Goal: Find specific page/section

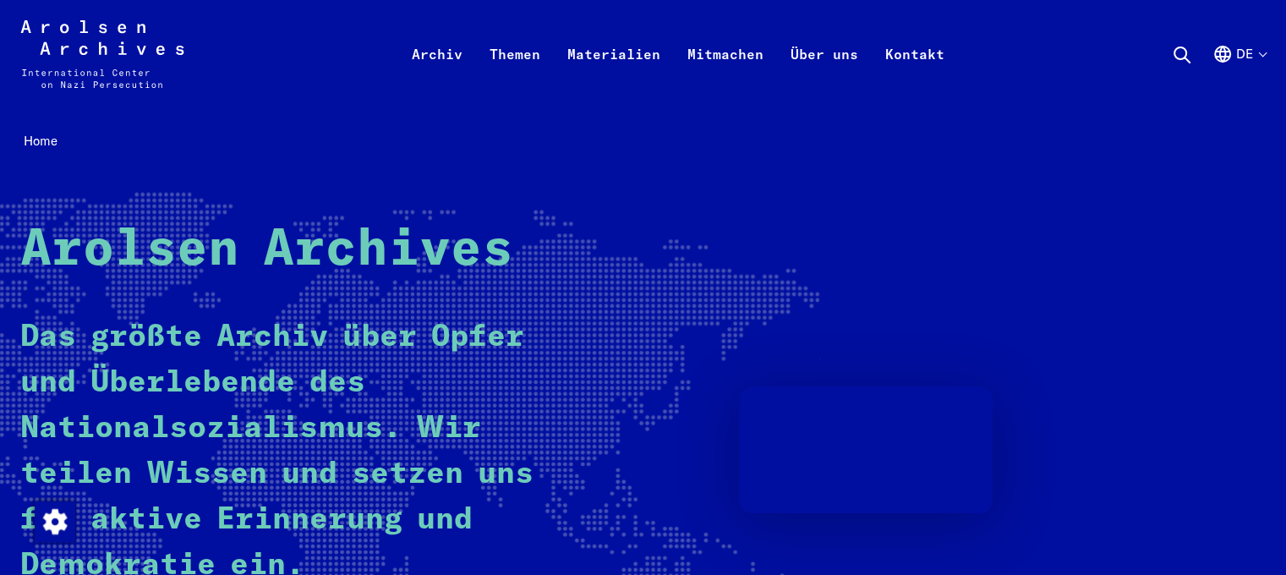
click at [829, 178] on div "Home Arolsen Archives Das größte Archiv über Opfer und Überlebende des National…" at bounding box center [642, 428] width 1245 height 599
click at [1173, 57] on icon at bounding box center [1182, 55] width 20 height 20
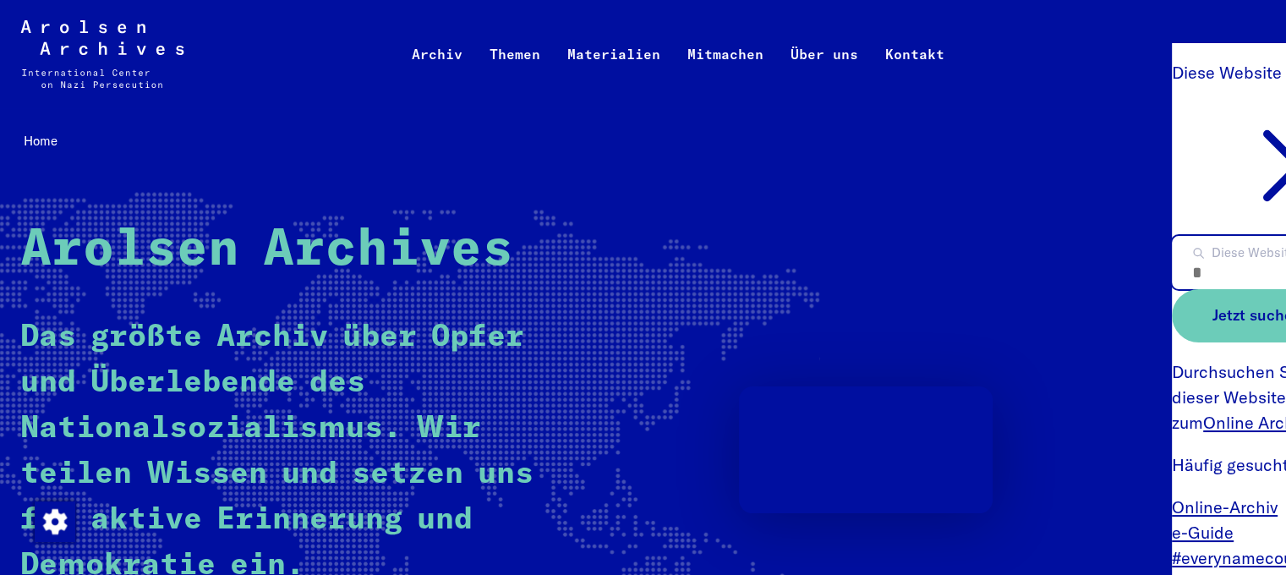
click at [1223, 260] on input "Diese Website durchsuchen..." at bounding box center [1299, 262] width 254 height 53
drag, startPoint x: 1230, startPoint y: 94, endPoint x: 755, endPoint y: 135, distance: 477.0
drag, startPoint x: 821, startPoint y: 151, endPoint x: 1106, endPoint y: 214, distance: 291.7
click at [836, 150] on nav "Home" at bounding box center [642, 142] width 1245 height 26
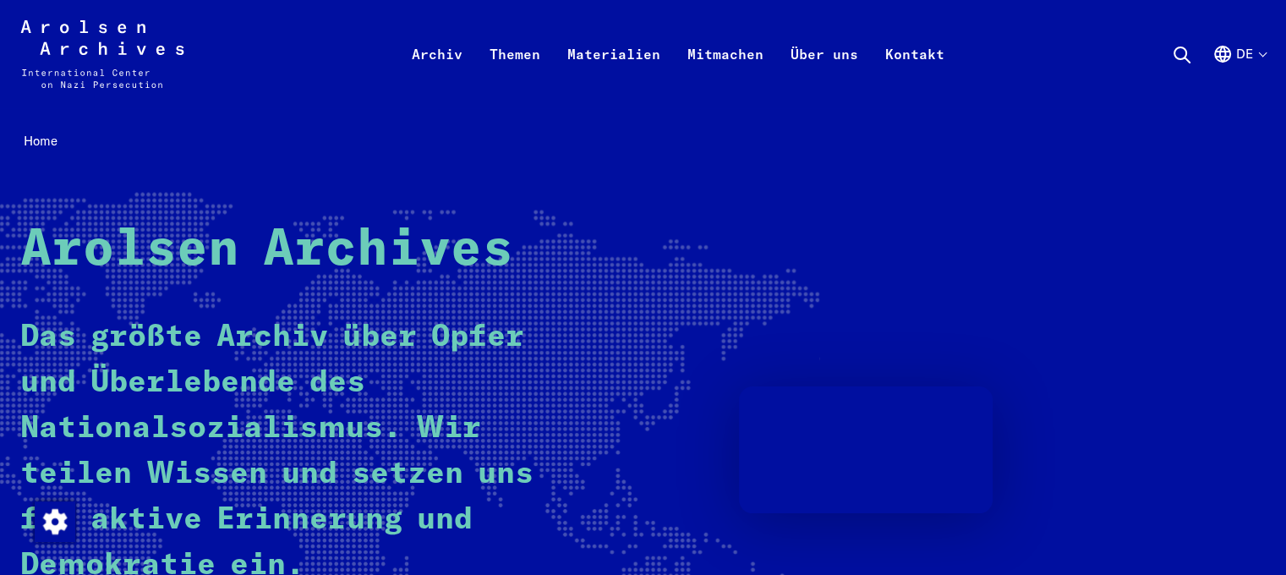
click at [1186, 52] on use at bounding box center [1181, 54] width 15 height 15
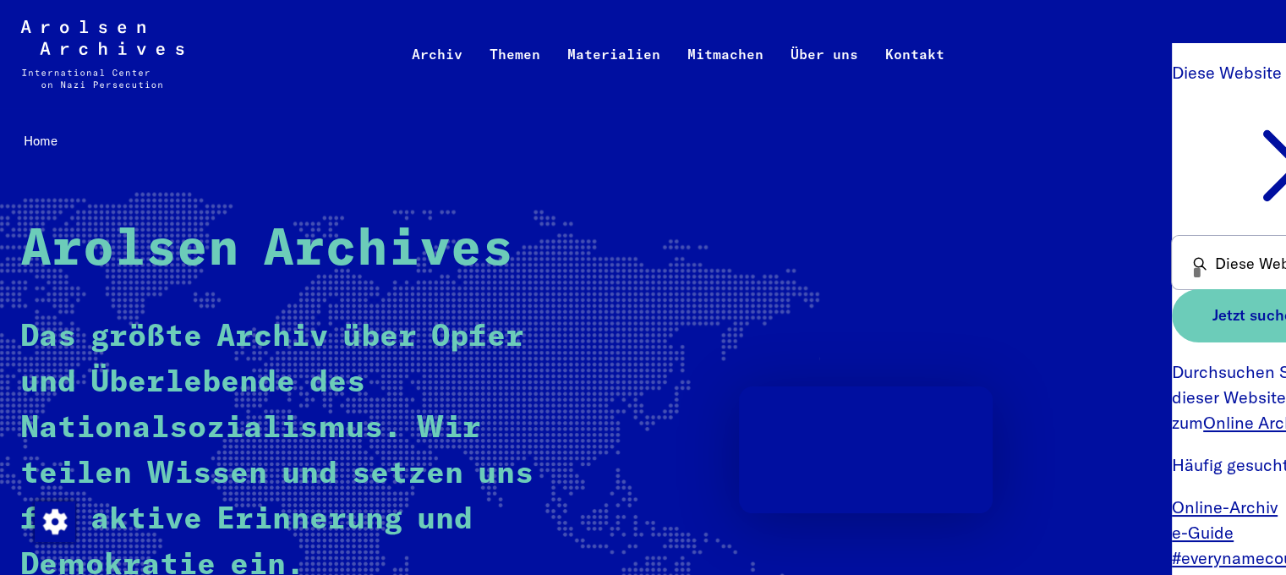
click at [1268, 153] on icon at bounding box center [1299, 165] width 254 height 127
click at [1280, 150] on use at bounding box center [1298, 165] width 63 height 63
click at [933, 172] on div "Home Arolsen Archives Das größte Archiv über Opfer und Überlebende des National…" at bounding box center [642, 428] width 1245 height 599
click at [423, 49] on link "Archiv" at bounding box center [437, 75] width 78 height 68
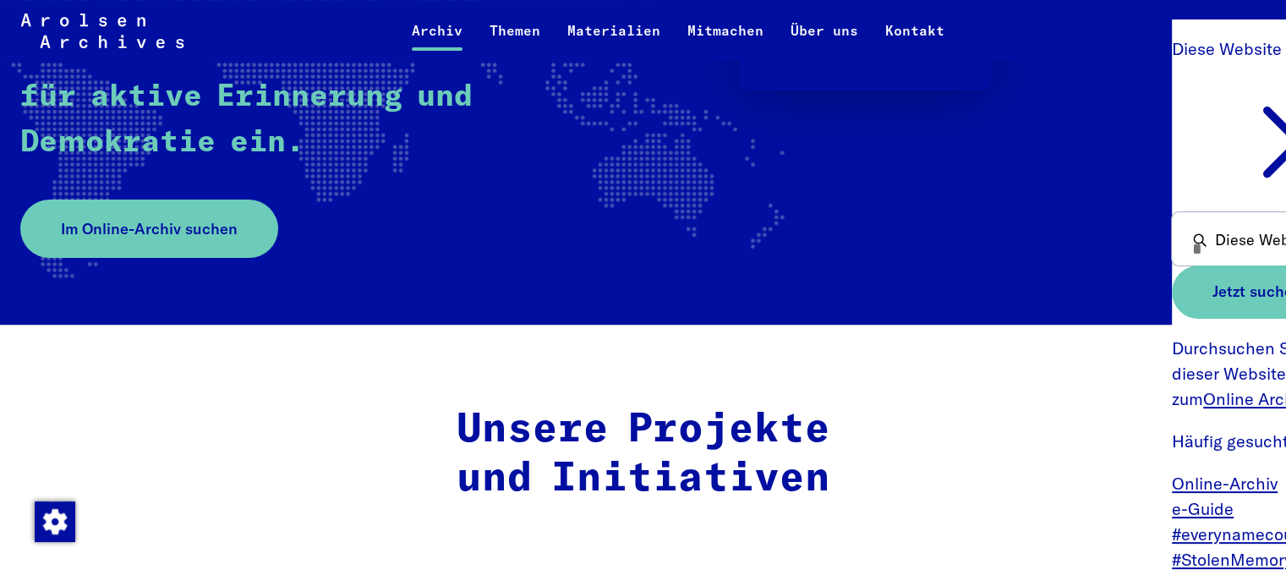
scroll to position [423, 180]
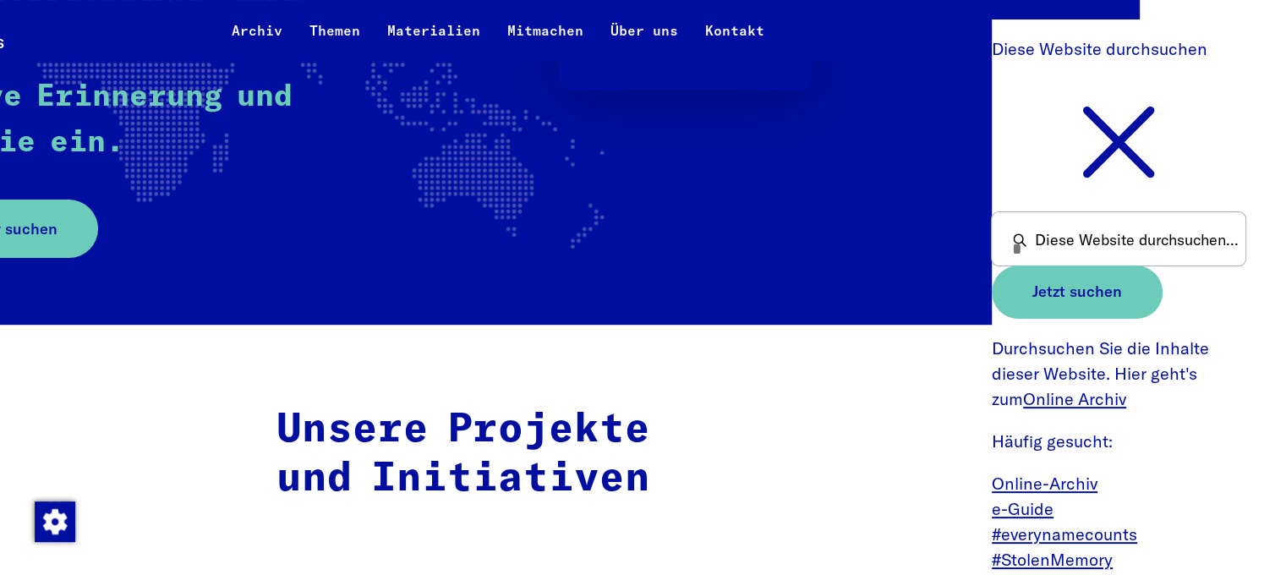
click at [1150, 152] on icon at bounding box center [1119, 142] width 254 height 127
click at [1130, 146] on icon at bounding box center [1119, 142] width 254 height 127
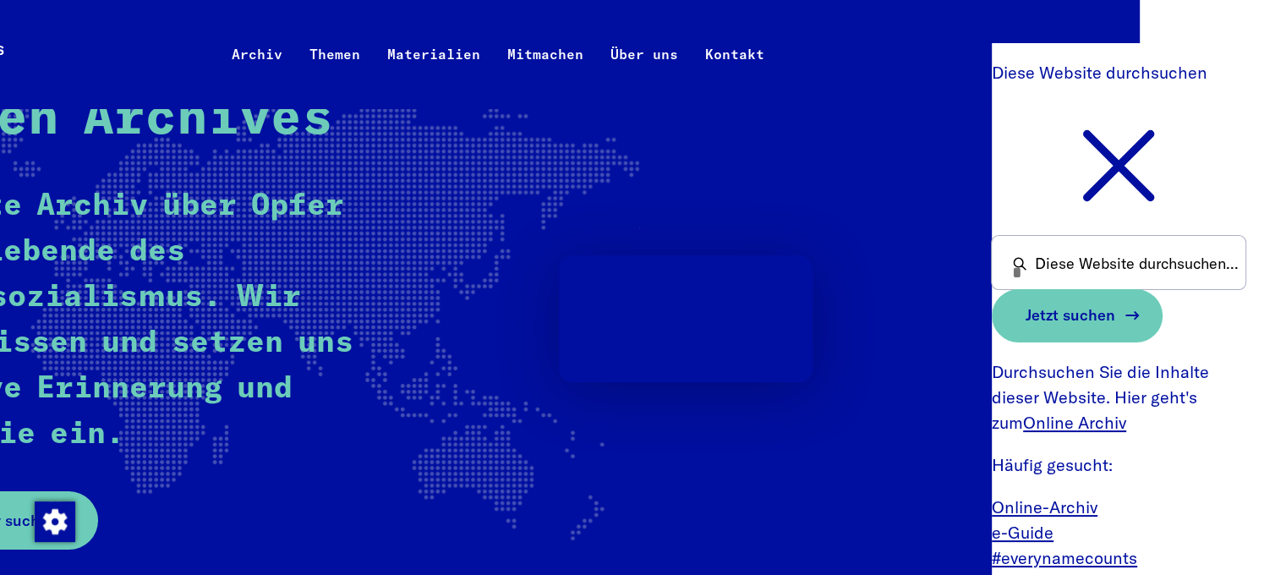
scroll to position [0, 180]
